Goal: Register for event/course

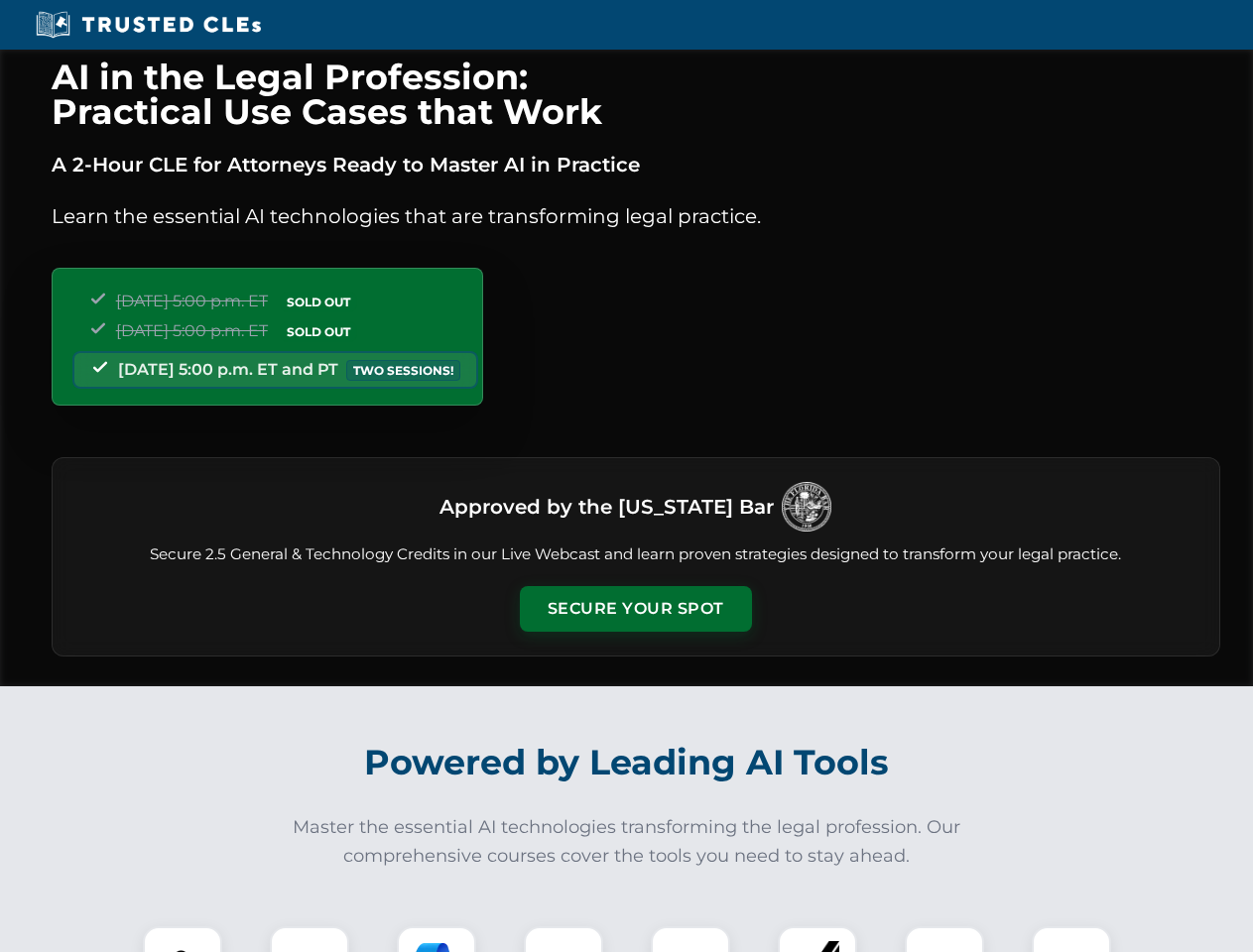
click at [634, 609] on button "Secure Your Spot" at bounding box center [635, 609] width 232 height 46
click at [183, 939] on img at bounding box center [183, 966] width 58 height 58
